Goal: Transaction & Acquisition: Purchase product/service

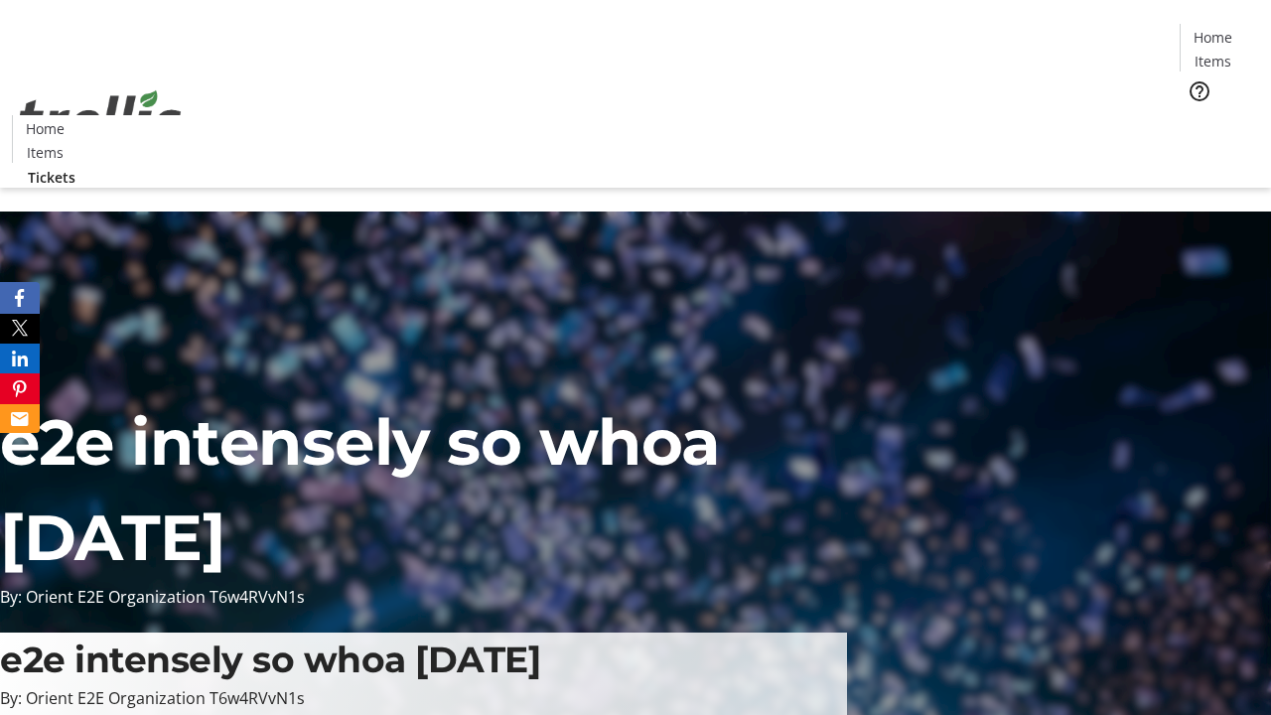
click at [1196, 115] on span "Tickets" at bounding box center [1220, 125] width 48 height 21
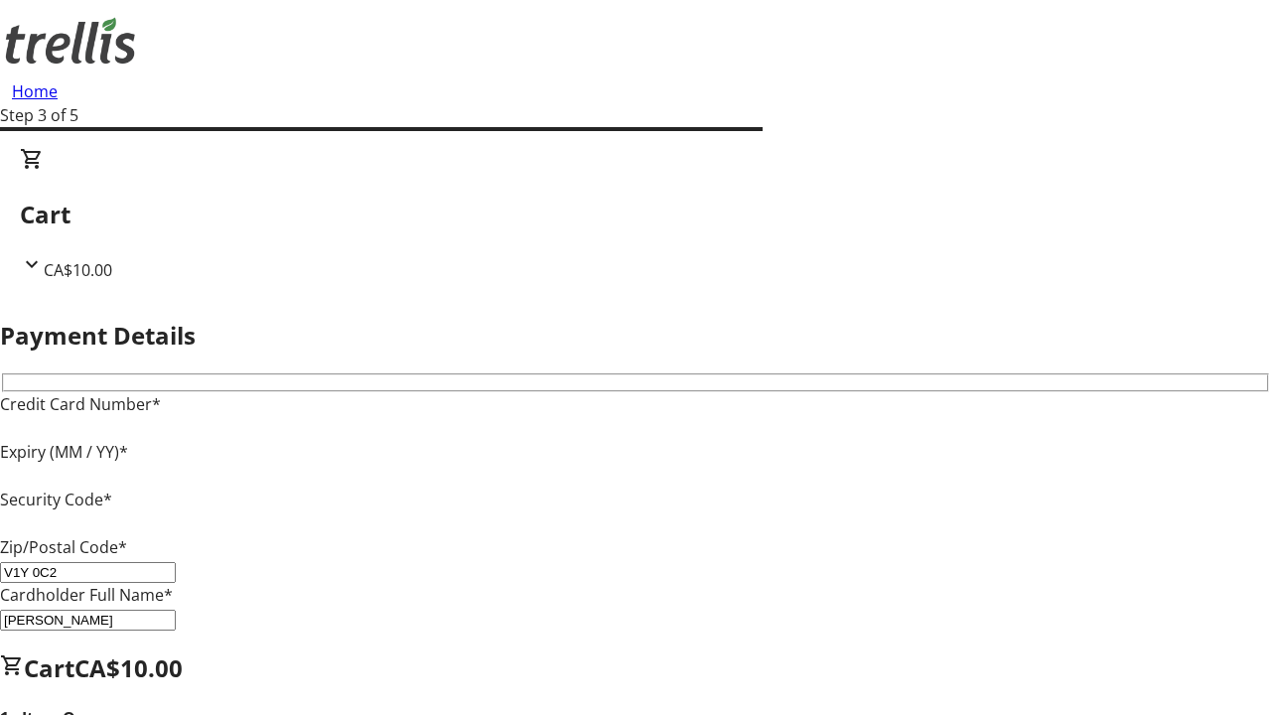
type input "V1Y 0C2"
